Goal: Check status: Check status

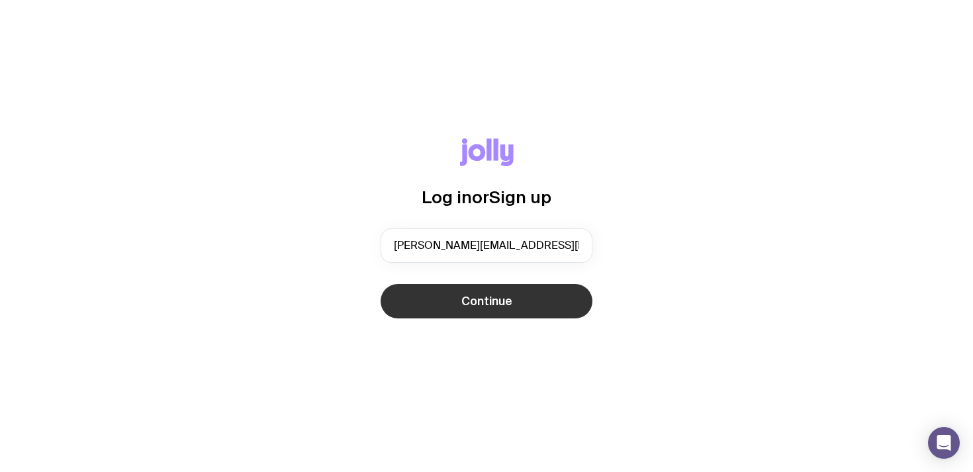
type input "taylor@cadmus.io"
click at [488, 302] on span "Continue" at bounding box center [486, 301] width 51 height 16
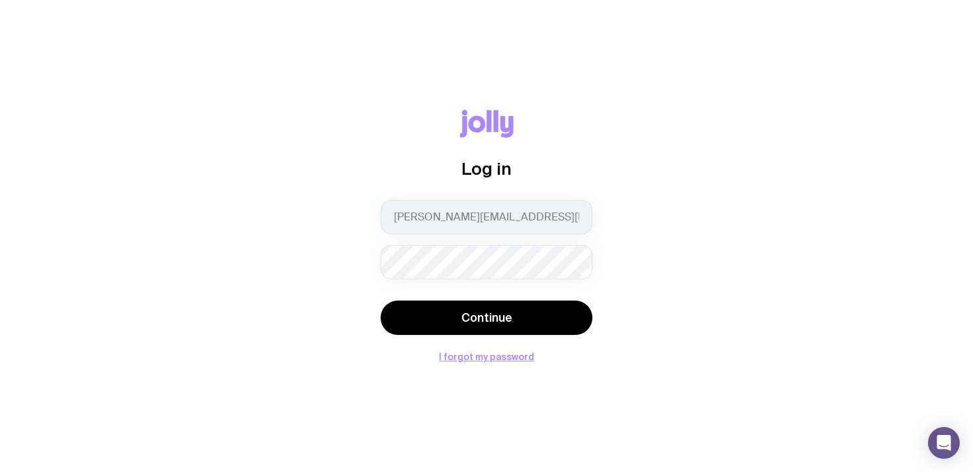
click at [381, 300] on button "Continue" at bounding box center [487, 317] width 212 height 34
